Goal: Use online tool/utility: Utilize a website feature to perform a specific function

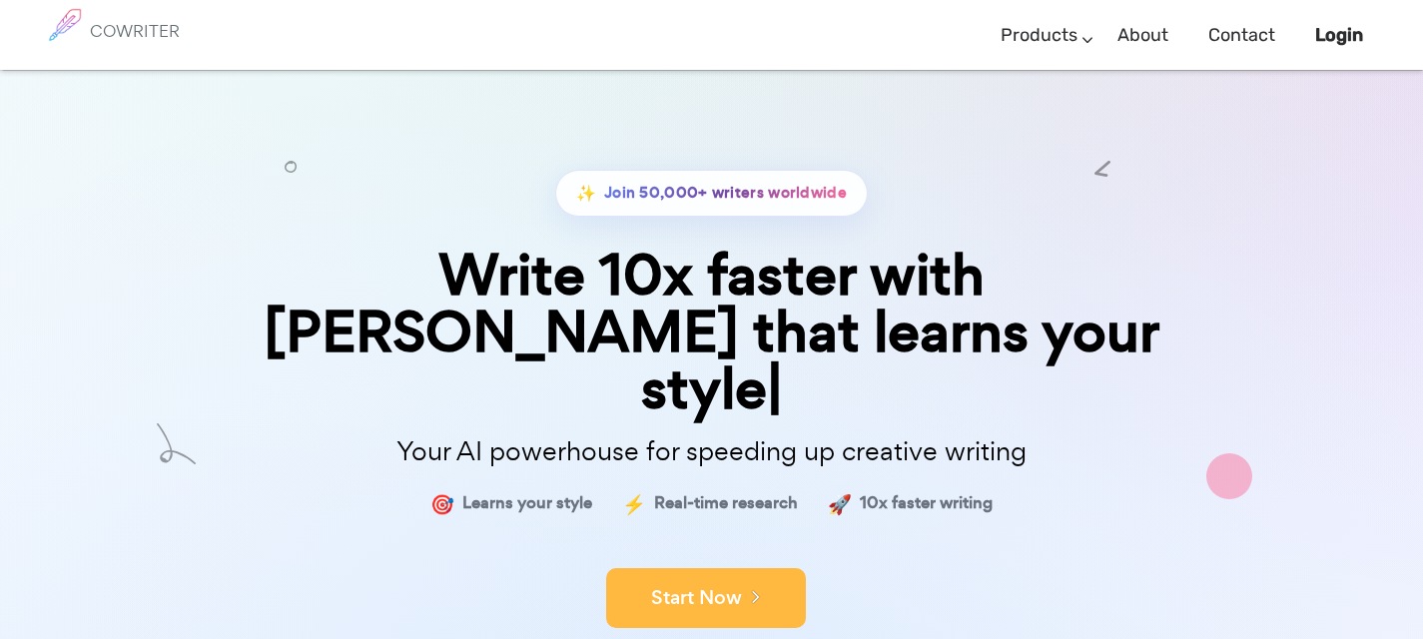
click at [732, 568] on button "Start Now" at bounding box center [706, 598] width 200 height 60
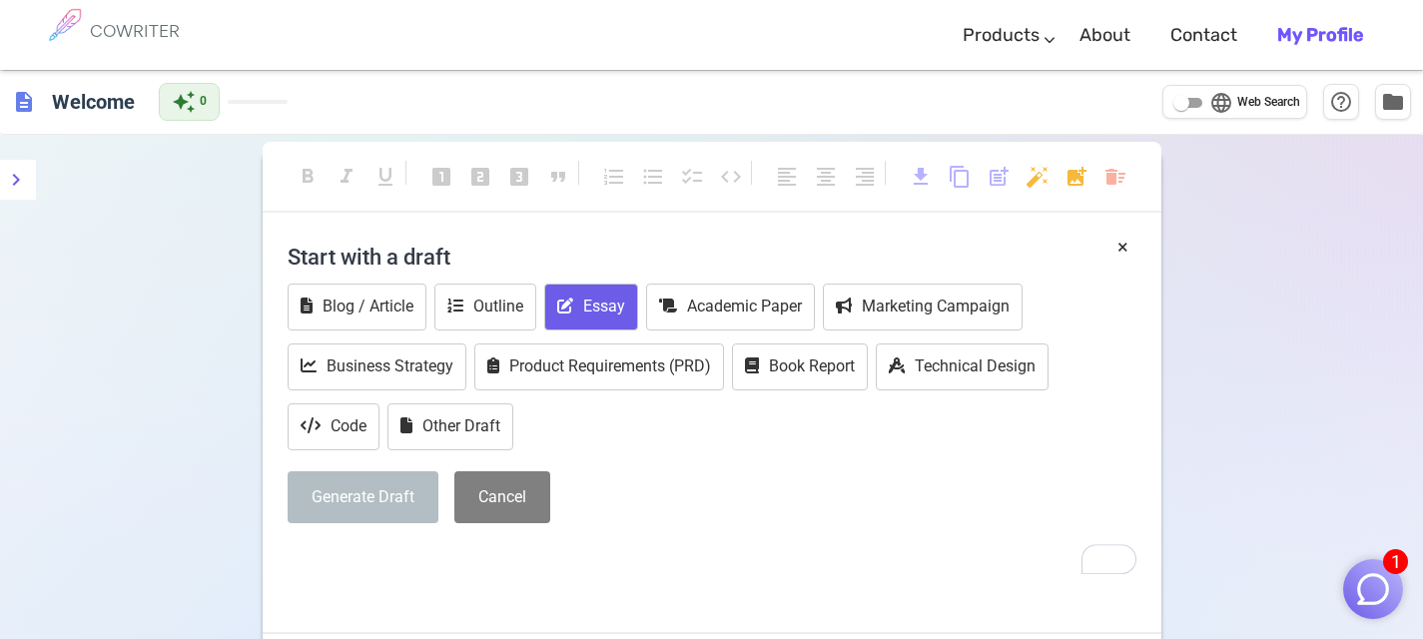
click at [588, 309] on button "Essay" at bounding box center [591, 307] width 94 height 47
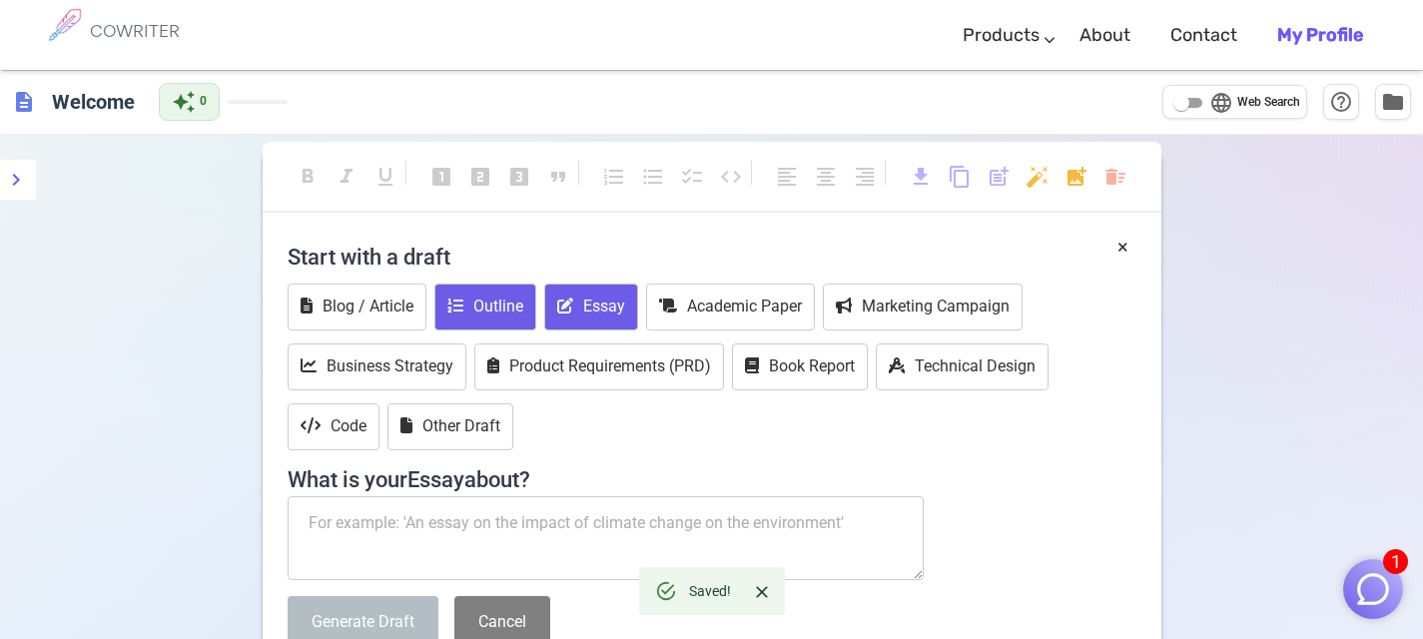
click at [502, 308] on button "Outline" at bounding box center [485, 307] width 102 height 47
click at [586, 302] on button "Essay" at bounding box center [591, 307] width 94 height 47
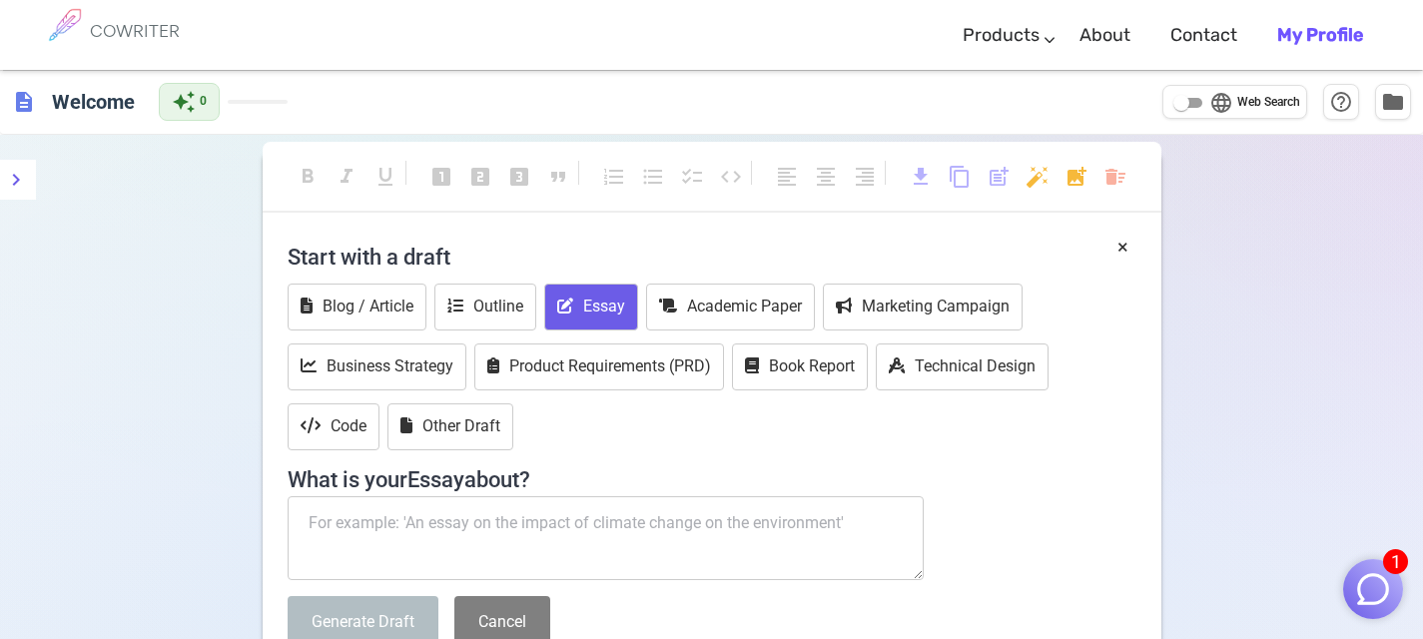
click at [471, 536] on textarea "To enrich screen reader interactions, please activate Accessibility in Grammarl…" at bounding box center [606, 538] width 637 height 84
click at [500, 310] on button "Outline" at bounding box center [485, 307] width 102 height 47
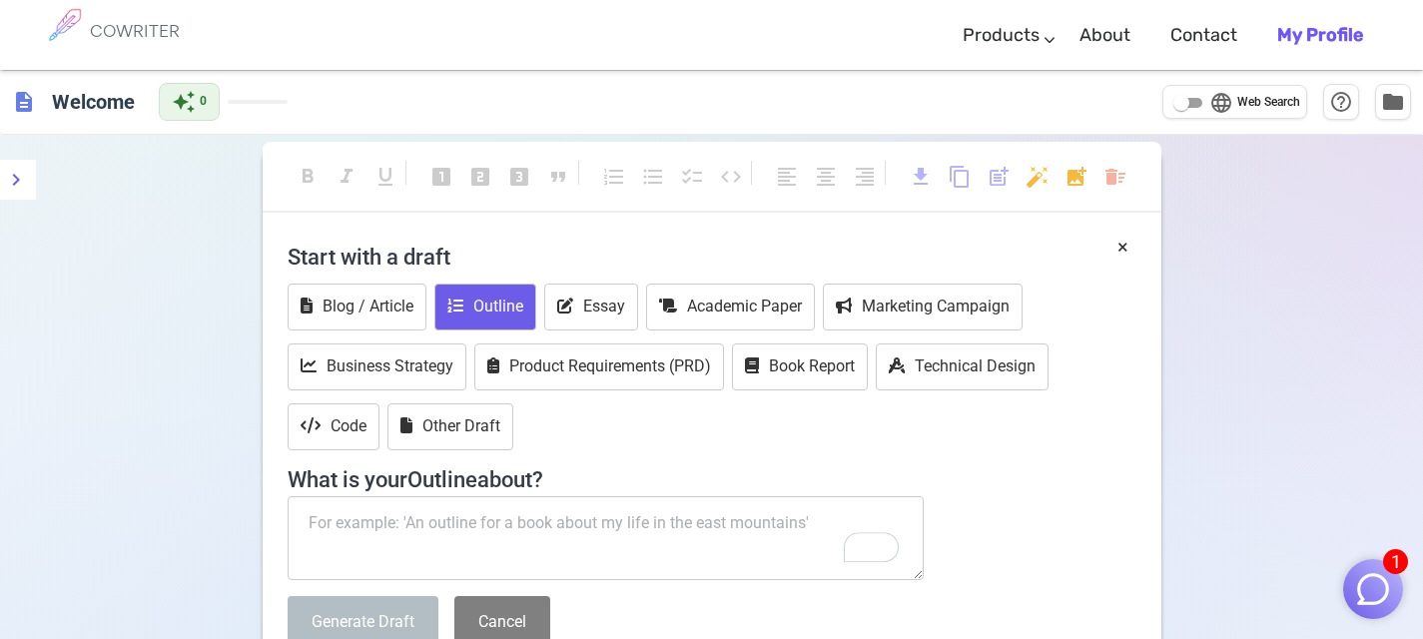
click at [465, 543] on textarea "To enrich screen reader interactions, please activate Accessibility in Grammarl…" at bounding box center [606, 538] width 637 height 84
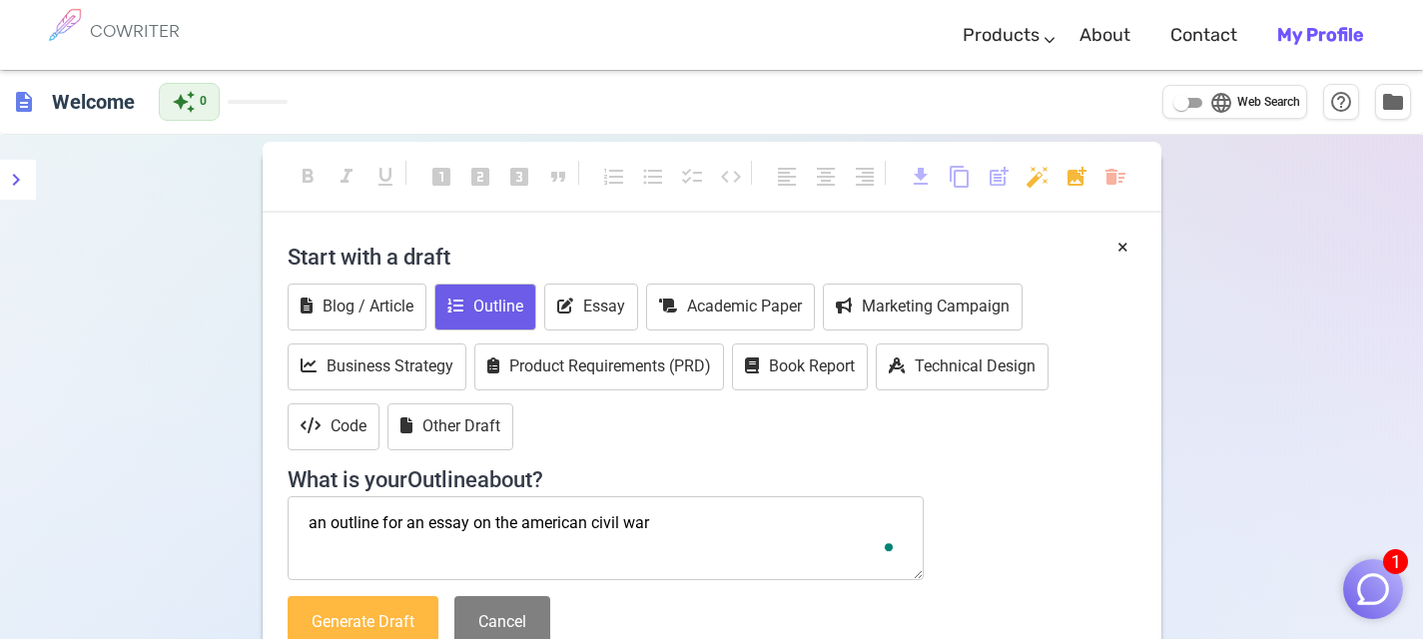
type textarea "an outline for an essay on the american civil war"
click at [389, 612] on button "Generate Draft" at bounding box center [363, 622] width 151 height 53
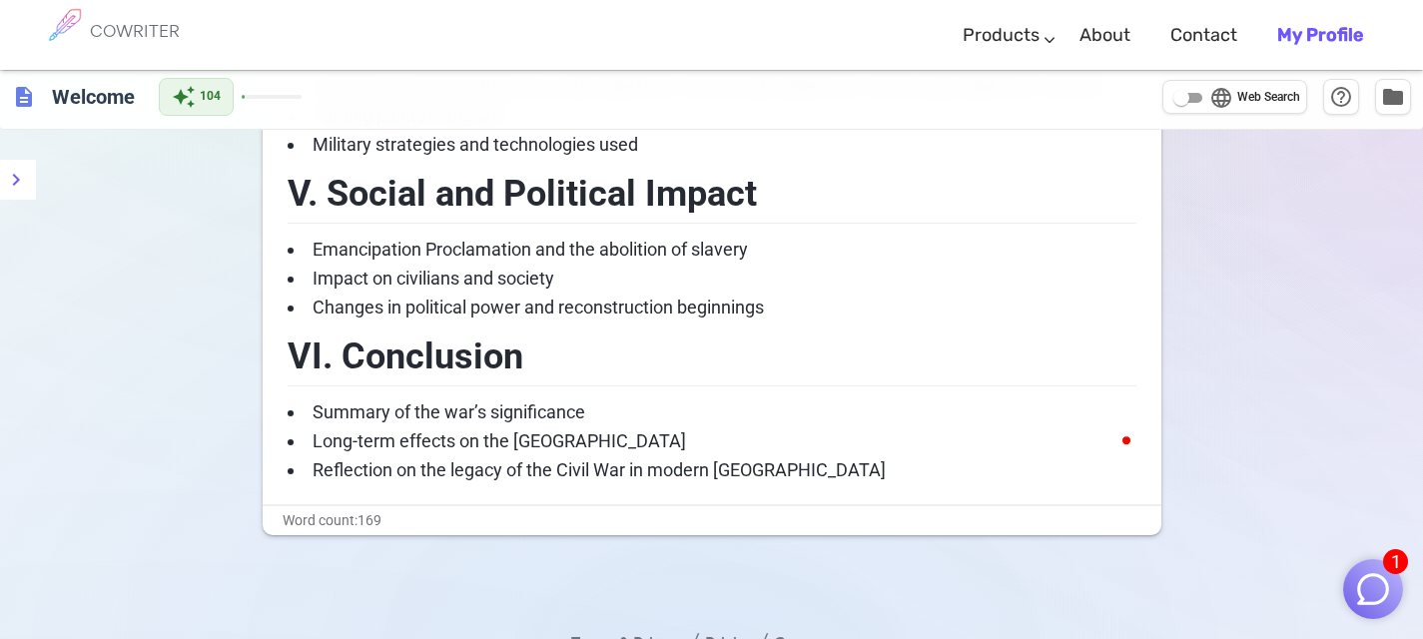
scroll to position [952, 0]
